Goal: Information Seeking & Learning: Understand process/instructions

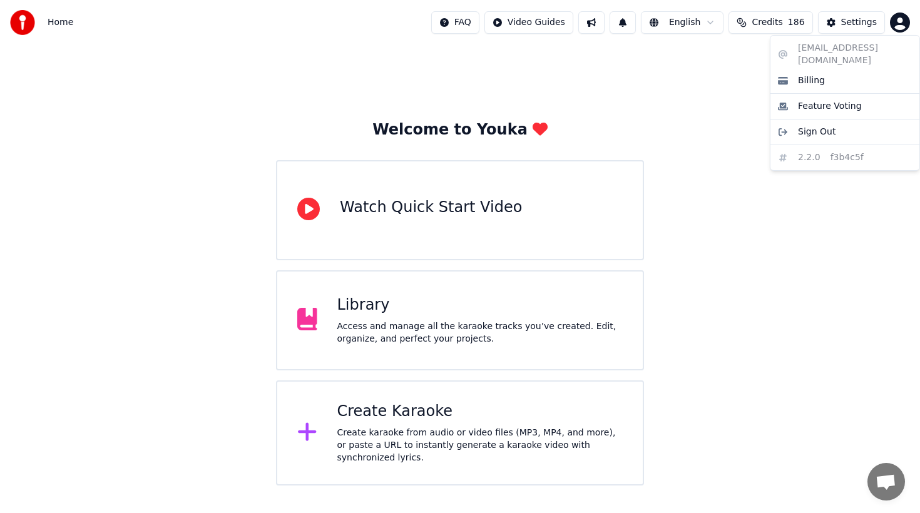
click at [908, 23] on html "Home FAQ Video Guides English Credits 186 Settings Welcome to Youka Watch Quick…" at bounding box center [460, 243] width 920 height 486
click at [842, 23] on html "Home FAQ Video Guides English Credits 186 Settings Welcome to Youka Watch Quick…" at bounding box center [460, 243] width 920 height 486
click at [839, 23] on button "Settings" at bounding box center [851, 22] width 67 height 23
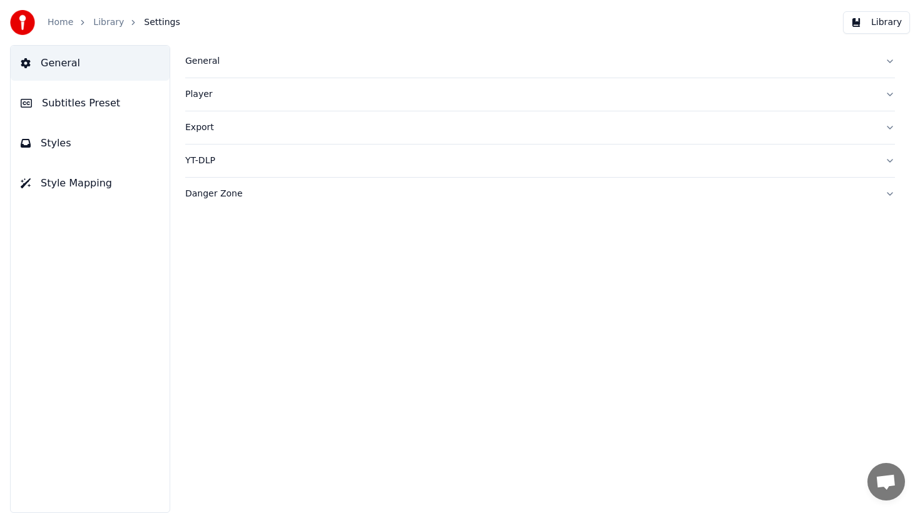
click at [182, 62] on div "General Player Export YT-DLP Danger Zone" at bounding box center [540, 279] width 760 height 468
click at [196, 63] on div "General" at bounding box center [529, 61] width 689 height 13
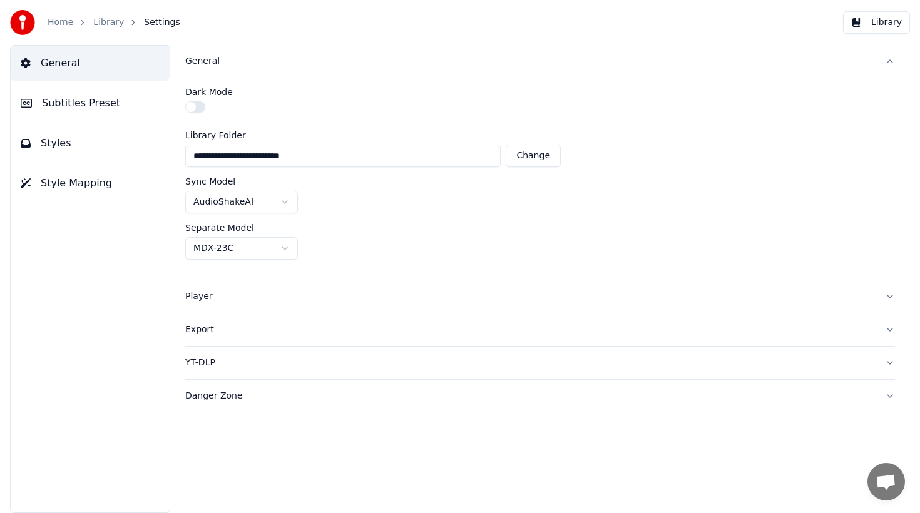
click at [104, 23] on link "Library" at bounding box center [108, 22] width 31 height 13
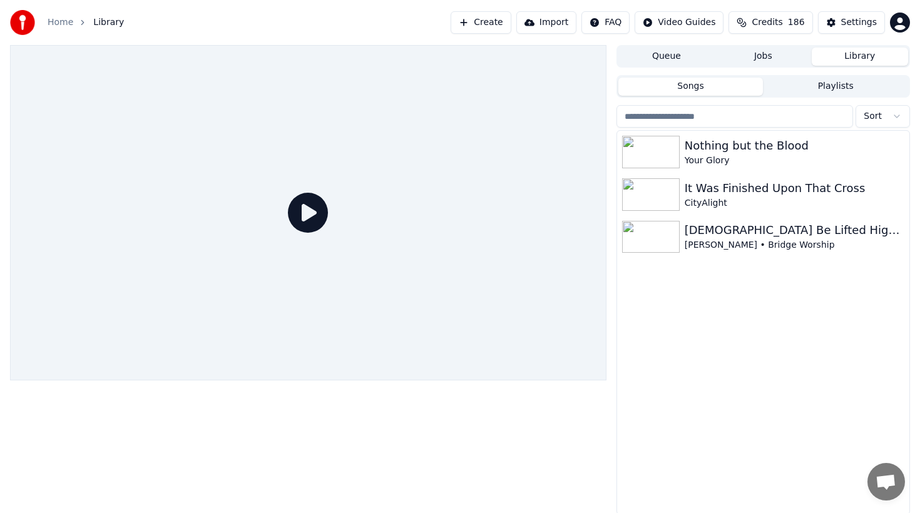
click at [758, 21] on span "Credits" at bounding box center [766, 22] width 31 height 13
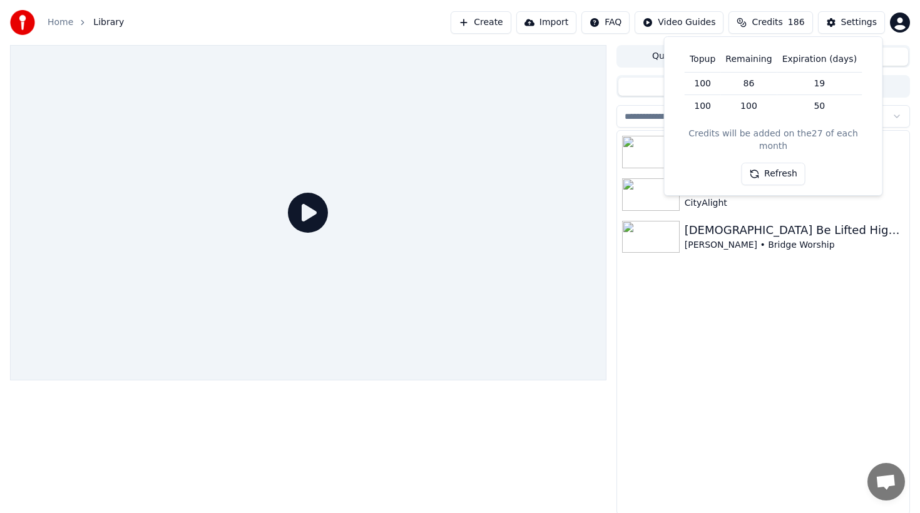
click at [489, 22] on button "Create" at bounding box center [480, 22] width 61 height 23
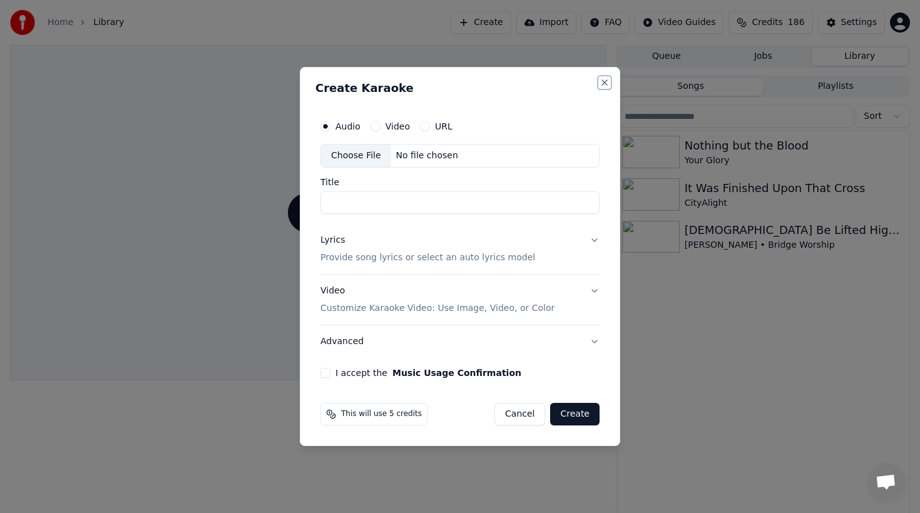
click at [601, 79] on button "Close" at bounding box center [604, 83] width 10 height 10
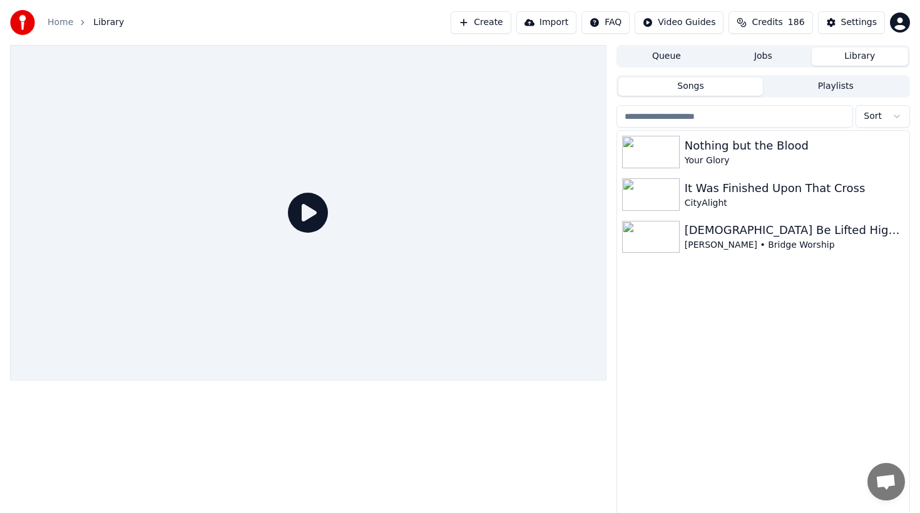
click at [623, 21] on html "Home Library Create Import FAQ Video Guides Credits 186 Settings Queue Jobs Lib…" at bounding box center [460, 256] width 920 height 513
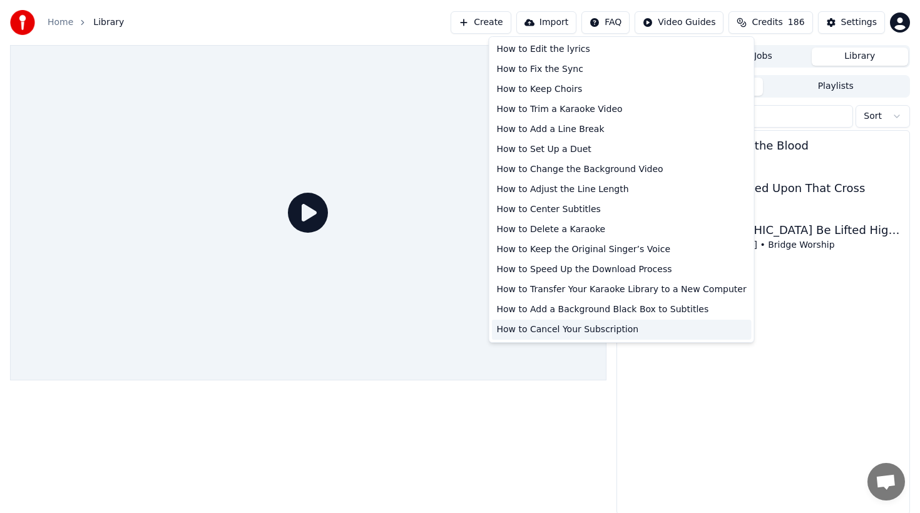
click at [571, 334] on div "How to Cancel Your Subscription" at bounding box center [622, 330] width 260 height 20
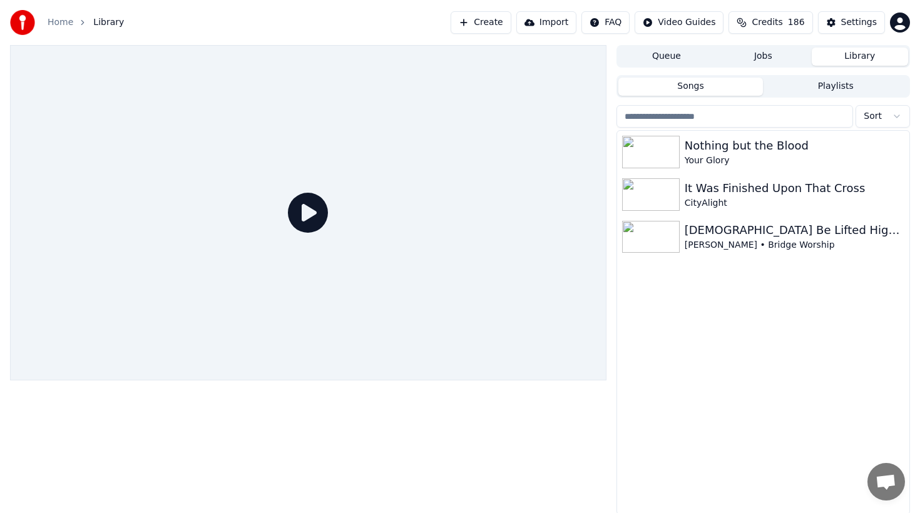
click at [910, 39] on div "Home Library Create Import FAQ Video Guides Credits 186 Settings" at bounding box center [460, 22] width 920 height 45
click at [905, 26] on html "Home Library Create Import FAQ Video Guides Credits 186 Settings Queue Jobs Lib…" at bounding box center [460, 256] width 920 height 513
click at [837, 73] on div "Billing" at bounding box center [845, 81] width 144 height 20
